Goal: Find specific page/section: Find specific page/section

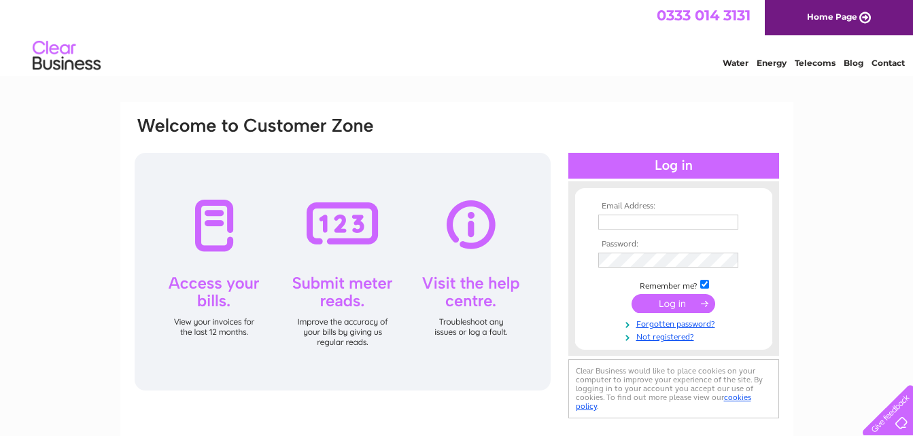
type input "[EMAIL_ADDRESS][DOMAIN_NAME]"
click at [682, 299] on input "submit" at bounding box center [673, 303] width 84 height 19
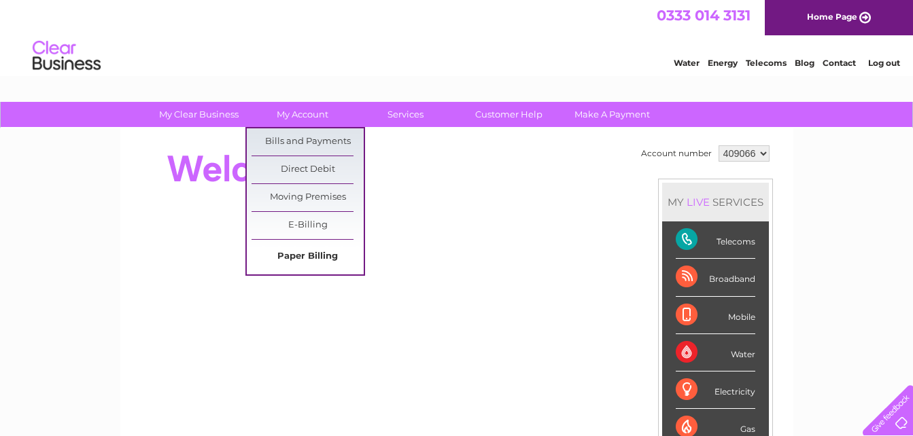
click at [317, 256] on link "Paper Billing" at bounding box center [307, 256] width 112 height 27
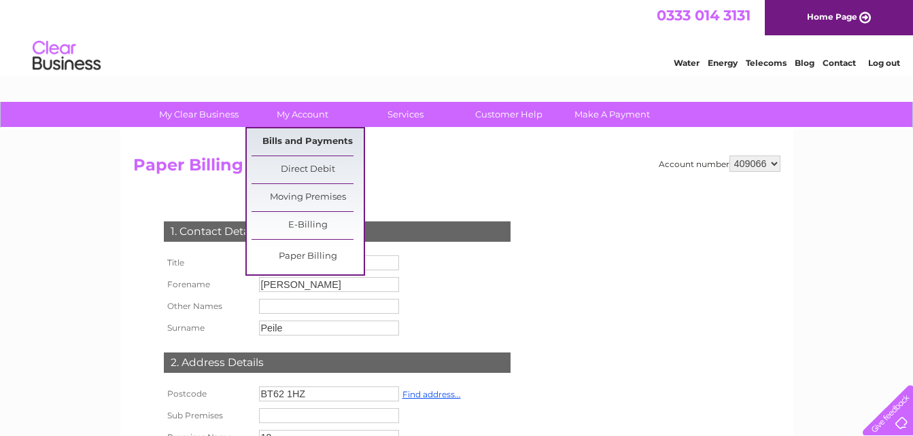
click at [301, 145] on link "Bills and Payments" at bounding box center [307, 141] width 112 height 27
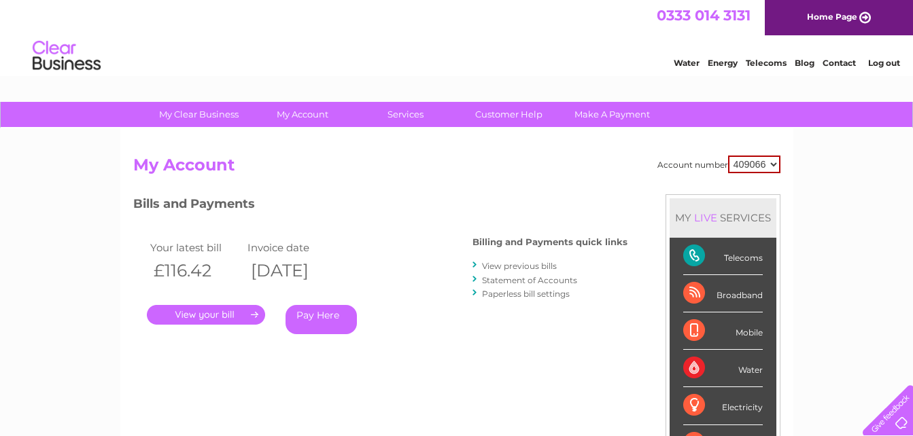
click at [226, 321] on link "." at bounding box center [206, 315] width 118 height 20
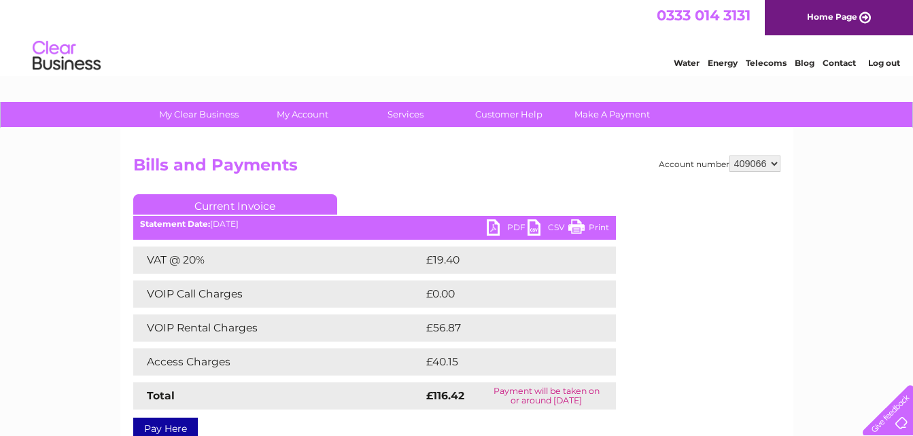
click at [597, 225] on link "Print" at bounding box center [588, 230] width 41 height 20
